Goal: Manage account settings

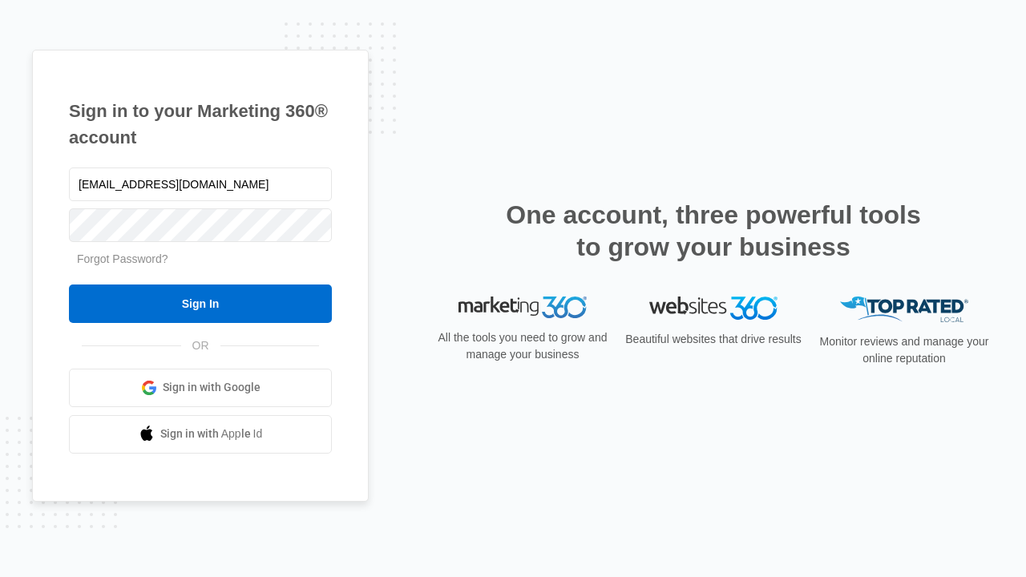
type input "[EMAIL_ADDRESS][DOMAIN_NAME]"
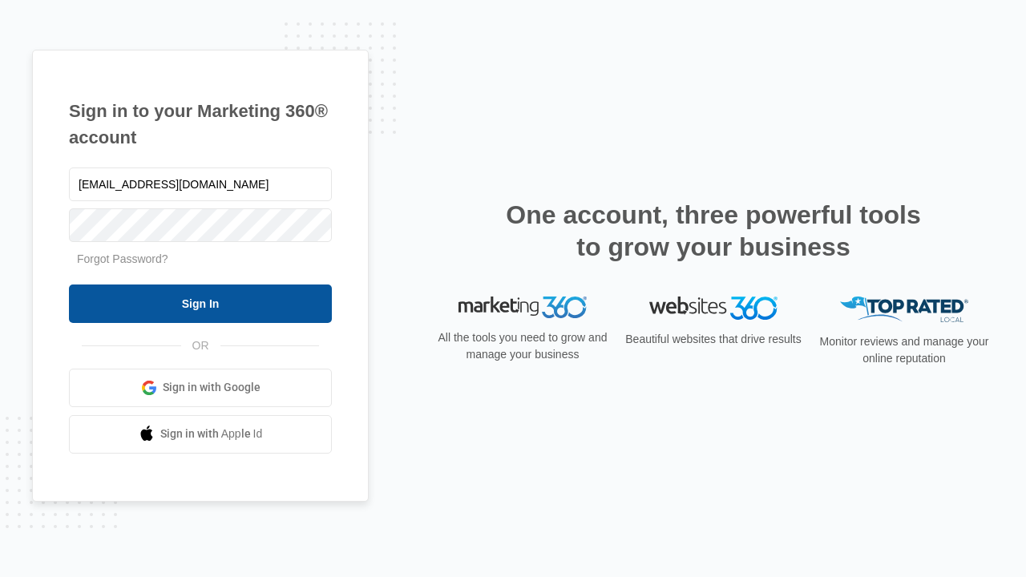
click at [200, 303] on input "Sign In" at bounding box center [200, 304] width 263 height 38
